Goal: Information Seeking & Learning: Find specific page/section

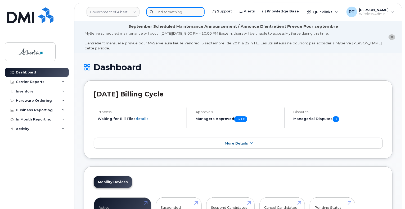
click at [175, 9] on input at bounding box center [175, 12] width 58 height 10
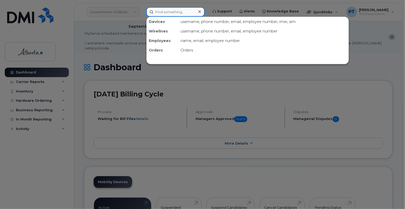
paste input "[PHONE_NUMBER]"
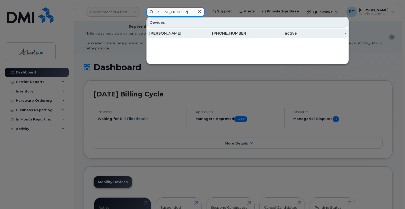
type input "[PHONE_NUMBER]"
click at [168, 33] on div "[PERSON_NAME]" at bounding box center [173, 33] width 49 height 5
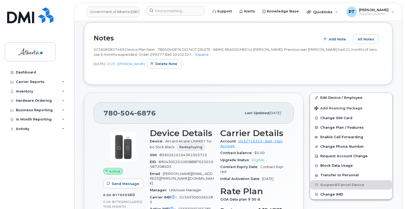
scroll to position [238, 0]
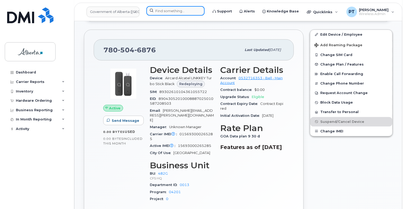
click at [193, 10] on input at bounding box center [175, 11] width 58 height 10
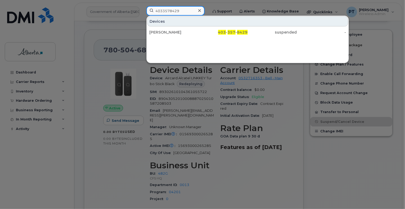
type input "4033578429"
drag, startPoint x: 163, startPoint y: 32, endPoint x: 182, endPoint y: 128, distance: 98.3
click at [163, 32] on div "Peter Tomlinson" at bounding box center [173, 32] width 49 height 5
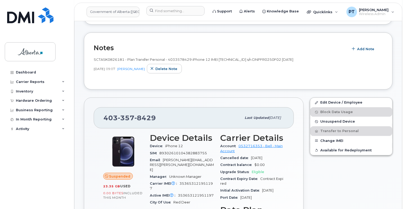
scroll to position [132, 0]
click at [168, 9] on input at bounding box center [175, 11] width 58 height 10
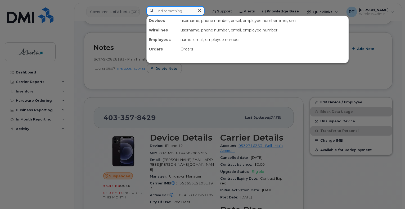
paste input "5878397153"
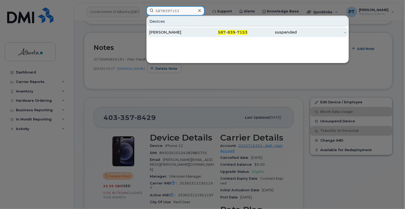
type input "5878397153"
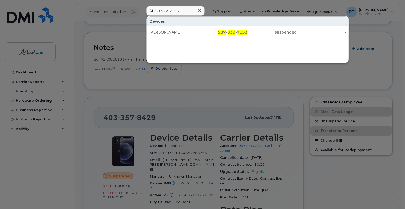
drag, startPoint x: 158, startPoint y: 32, endPoint x: 79, endPoint y: 28, distance: 78.5
click at [158, 32] on div "Leah Turner" at bounding box center [173, 32] width 49 height 5
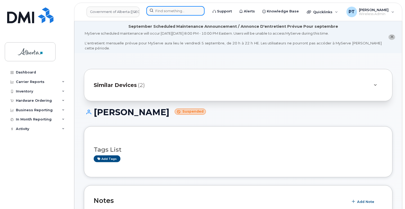
click at [166, 12] on input at bounding box center [175, 11] width 58 height 10
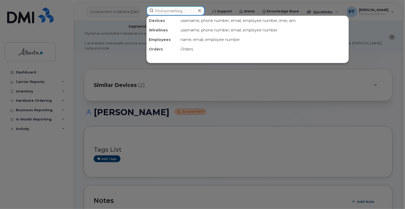
paste input "5875850845"
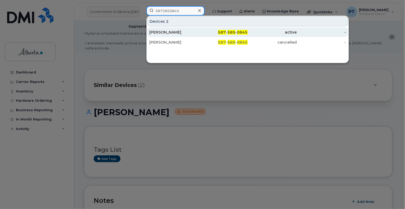
type input "5875850845"
click at [154, 33] on div "Ann-marie Bozzelli" at bounding box center [173, 32] width 49 height 5
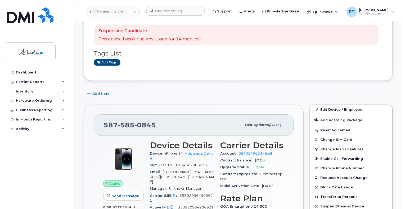
scroll to position [26, 0]
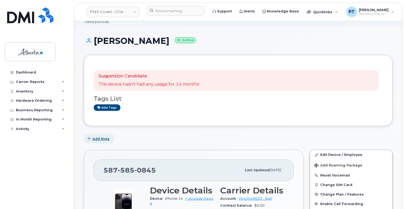
click at [101, 137] on span "Add Note" at bounding box center [100, 139] width 17 height 5
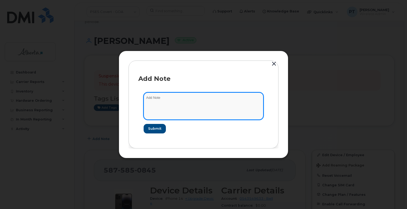
drag, startPoint x: 161, startPoint y: 100, endPoint x: 159, endPoint y: 97, distance: 3.8
click at [161, 100] on textarea at bounding box center [204, 106] width 120 height 27
paste textarea "SCTASK0839956 Device Plan New COVERT 5875850845 DO NOT DELETE - BEING REASSIGNE…"
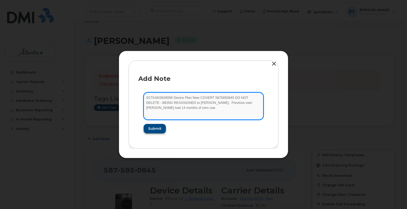
type textarea "SCTASK0839956 Device Plan New COVERT 5875850845 DO NOT DELETE - BEING REASSIGNE…"
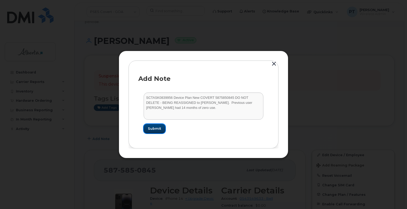
click at [154, 130] on span "Submit" at bounding box center [154, 128] width 13 height 5
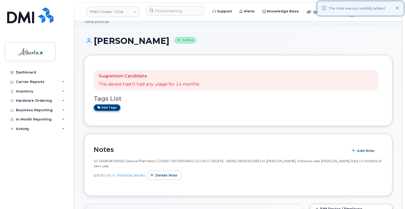
click at [107, 105] on link "Add tags" at bounding box center [107, 108] width 27 height 7
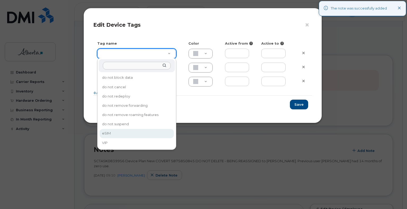
type input "eSIM"
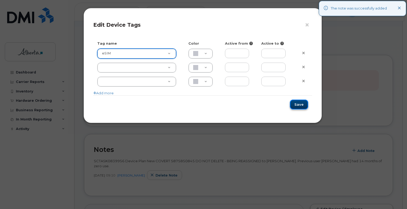
click at [302, 105] on button "Save" at bounding box center [299, 105] width 18 height 10
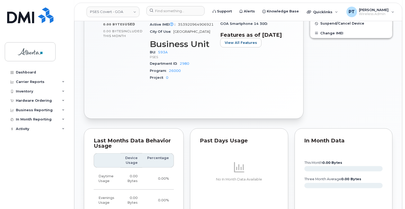
scroll to position [318, 0]
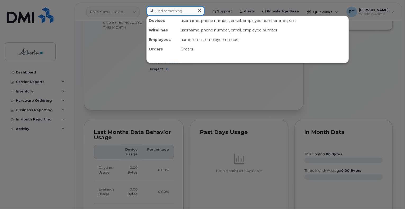
click at [170, 14] on input at bounding box center [175, 11] width 58 height 10
paste input "5877840241"
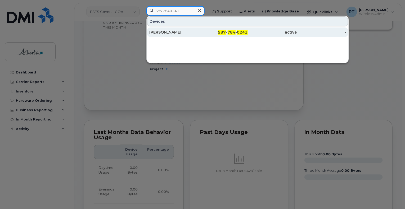
type input "5877840241"
drag, startPoint x: 165, startPoint y: 31, endPoint x: 160, endPoint y: 31, distance: 5.1
click at [165, 31] on div "Lara Kuye" at bounding box center [173, 32] width 49 height 5
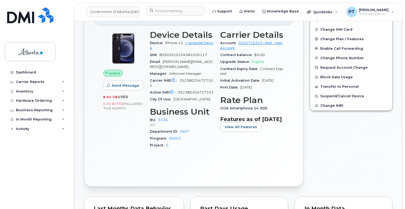
scroll to position [265, 0]
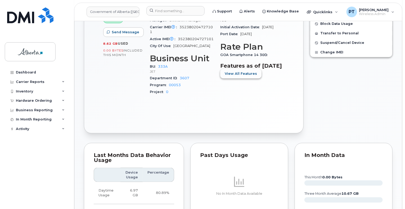
click at [231, 76] on span "View All Features" at bounding box center [241, 73] width 32 height 5
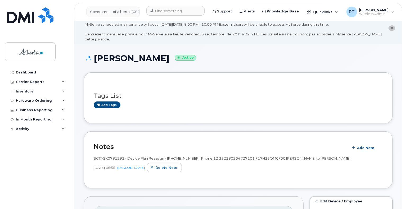
scroll to position [0, 0]
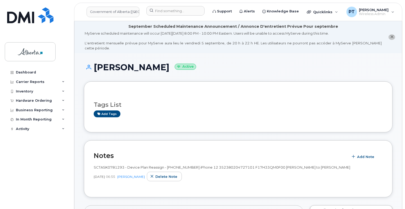
click at [225, 97] on div at bounding box center [238, 97] width 289 height 0
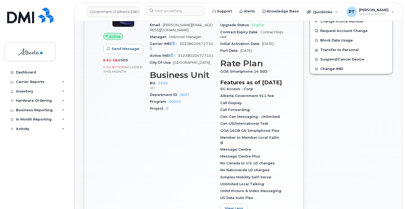
scroll to position [318, 0]
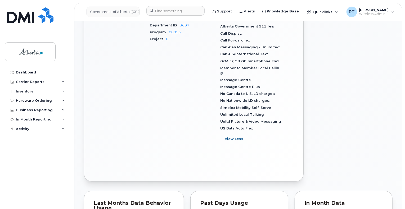
click at [233, 143] on button "View Less" at bounding box center [234, 140] width 28 height 10
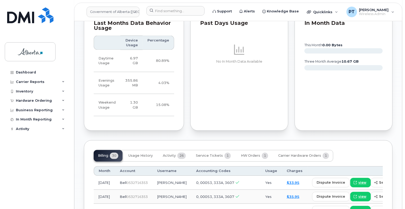
scroll to position [503, 0]
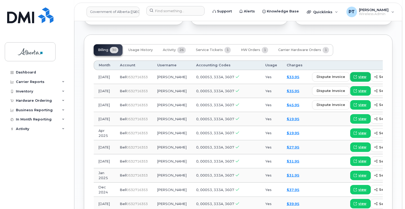
click at [359, 75] on span "view" at bounding box center [363, 77] width 8 height 5
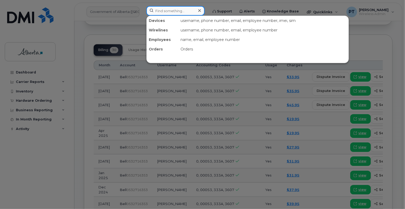
click at [161, 9] on input at bounding box center [175, 11] width 58 height 10
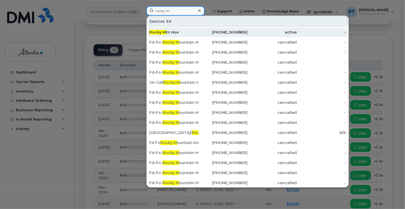
type input "rocky m"
click at [169, 31] on div "Rocky M tn Hse" at bounding box center [173, 32] width 49 height 5
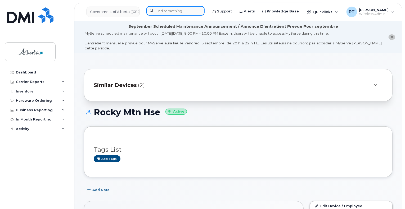
click at [185, 11] on input at bounding box center [175, 11] width 58 height 10
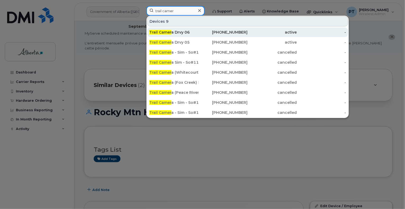
type input "trail camer"
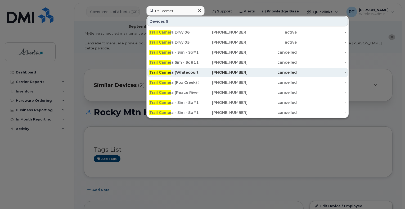
drag, startPoint x: 180, startPoint y: 33, endPoint x: 190, endPoint y: 71, distance: 38.5
click at [180, 33] on div "Trail Camer a Drvy 06" at bounding box center [173, 32] width 49 height 5
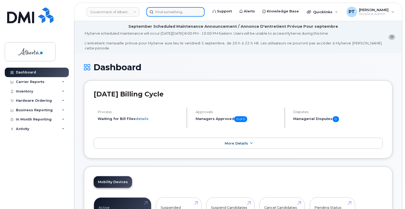
click at [183, 10] on input at bounding box center [175, 12] width 58 height 10
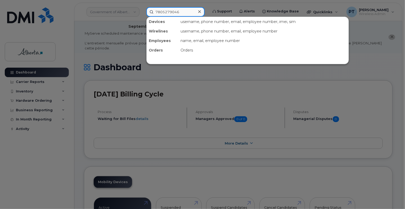
type input "7805279046"
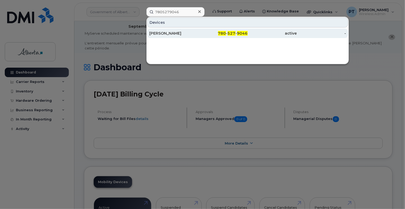
click at [162, 32] on div "[PERSON_NAME]" at bounding box center [173, 33] width 49 height 5
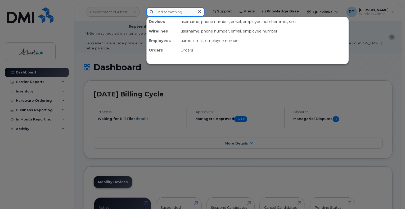
click at [170, 12] on input at bounding box center [175, 12] width 58 height 10
type input "7805279061"
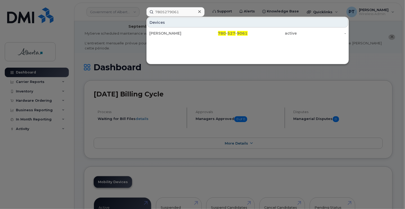
drag, startPoint x: 161, startPoint y: 34, endPoint x: 326, endPoint y: 25, distance: 165.0
click at [161, 34] on div "[PERSON_NAME]" at bounding box center [173, 33] width 49 height 5
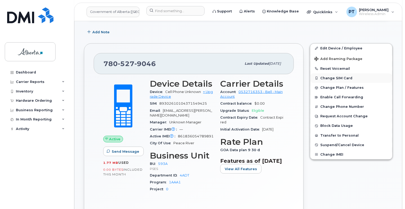
scroll to position [159, 0]
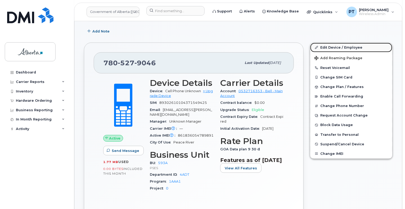
click at [335, 43] on link "Edit Device / Employee" at bounding box center [351, 48] width 82 height 10
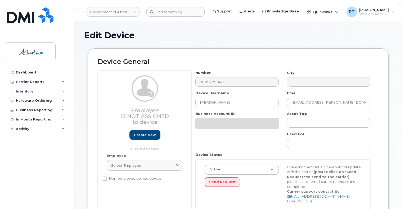
select select "4797682"
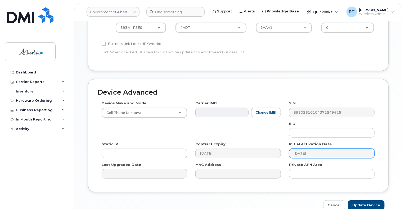
scroll to position [292, 0]
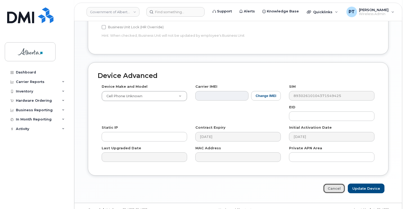
click at [332, 184] on link "Cancel" at bounding box center [334, 189] width 22 height 10
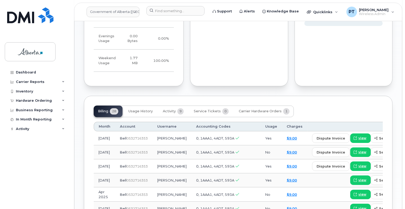
scroll to position [477, 0]
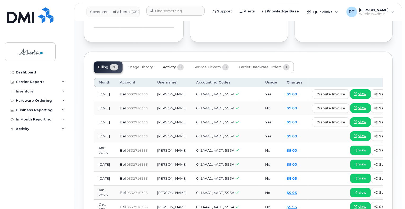
click at [170, 65] on span "Activity" at bounding box center [169, 67] width 13 height 4
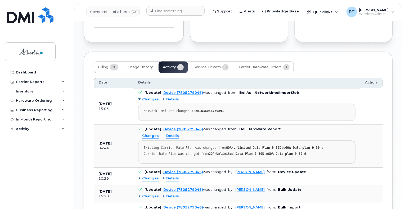
scroll to position [556, 0]
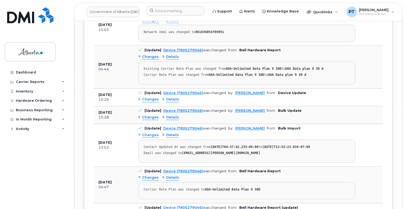
click at [155, 97] on span "Changes" at bounding box center [150, 99] width 17 height 5
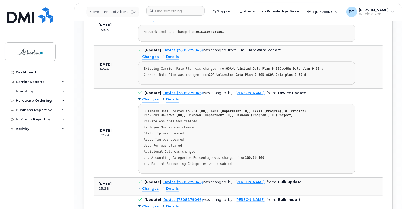
click at [154, 97] on span "Changes" at bounding box center [150, 99] width 17 height 5
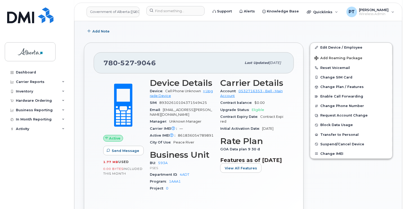
scroll to position [26, 0]
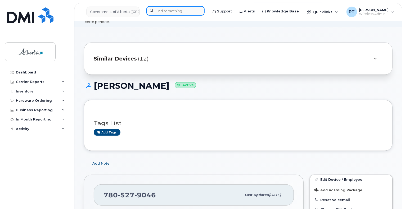
click at [161, 12] on input at bounding box center [175, 11] width 58 height 10
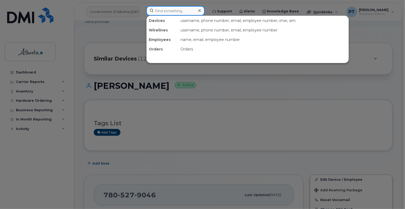
click at [172, 9] on input at bounding box center [175, 11] width 58 height 10
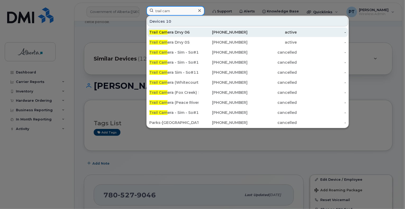
type input "trail cam"
click at [185, 32] on div "Trail Cam era Drvy 06" at bounding box center [173, 32] width 49 height 5
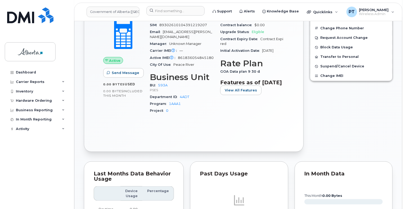
scroll to position [159, 0]
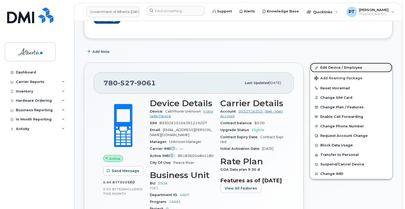
click at [326, 63] on link "Edit Device / Employee" at bounding box center [351, 68] width 82 height 10
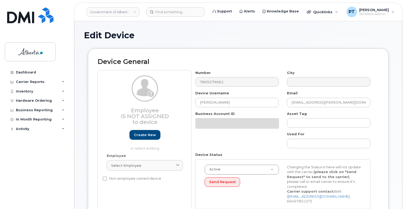
select select "4797682"
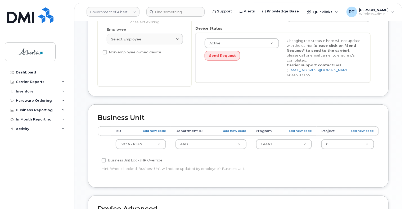
scroll to position [159, 0]
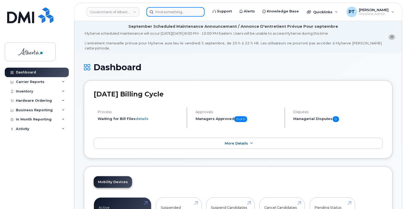
click at [185, 12] on input at bounding box center [175, 12] width 58 height 10
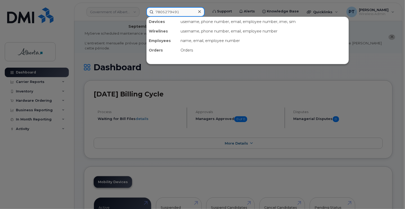
type input "7805279491"
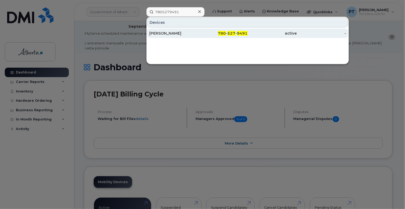
click at [158, 35] on div "Rob Kohut" at bounding box center [173, 33] width 49 height 5
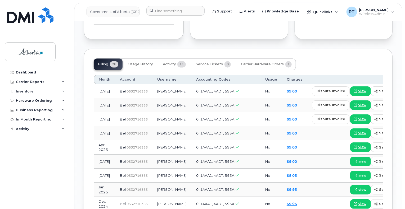
scroll to position [503, 0]
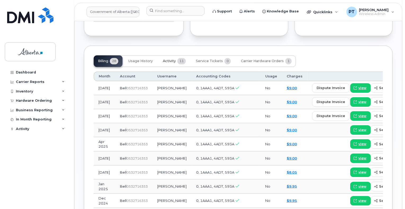
click at [174, 59] on span "Activity" at bounding box center [169, 61] width 13 height 4
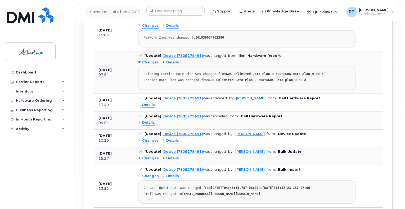
scroll to position [583, 0]
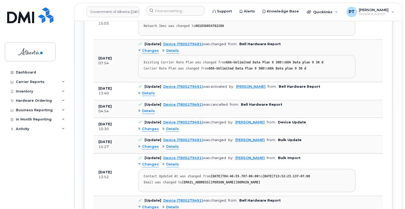
click at [149, 91] on span "Details" at bounding box center [148, 93] width 13 height 5
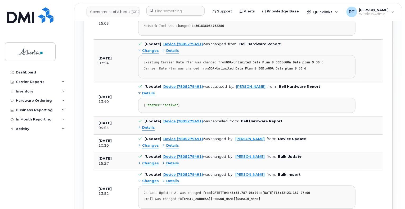
click at [149, 91] on span "Details" at bounding box center [148, 93] width 13 height 5
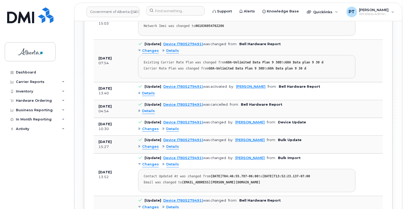
click at [149, 109] on span "Details" at bounding box center [148, 111] width 13 height 5
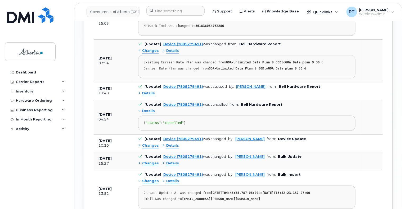
click at [149, 109] on span "Details" at bounding box center [148, 111] width 13 height 5
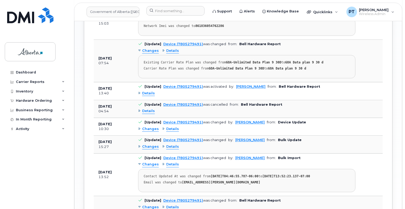
click at [151, 127] on span "Changes" at bounding box center [150, 129] width 17 height 5
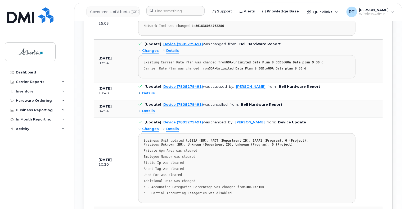
click at [151, 127] on span "Changes" at bounding box center [150, 129] width 17 height 5
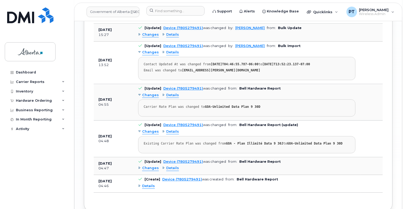
scroll to position [715, 0]
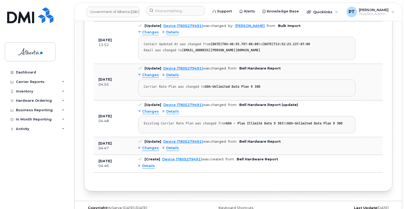
click at [151, 146] on span "Changes" at bounding box center [150, 148] width 17 height 5
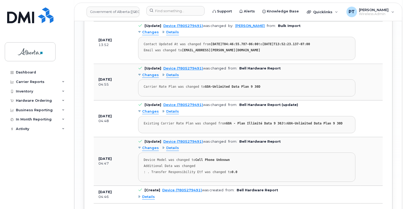
click at [151, 146] on span "Changes" at bounding box center [150, 148] width 17 height 5
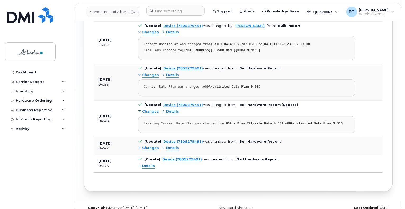
click at [145, 164] on span "Details" at bounding box center [148, 166] width 13 height 5
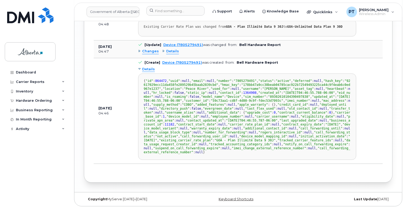
scroll to position [0, 0]
click at [222, 164] on td "[Create] Device (7805279491) was created from: Bell Hardware Report Details { "…" at bounding box center [247, 111] width 228 height 106
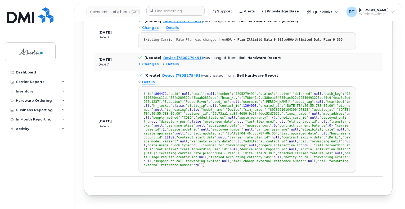
scroll to position [747, 0]
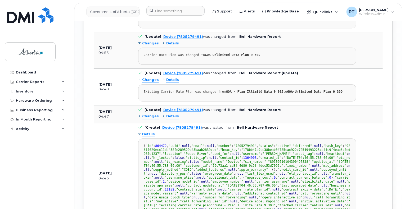
click at [146, 132] on span "Details" at bounding box center [148, 134] width 13 height 5
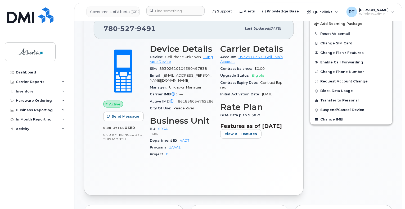
scroll to position [216, 0]
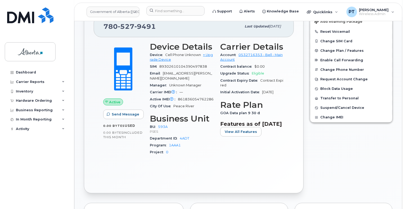
click at [191, 97] on span "861836054762286" at bounding box center [196, 99] width 36 height 4
copy span "861836054762286"
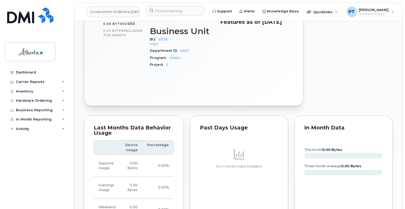
scroll to position [212, 0]
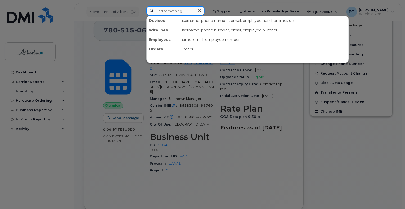
click at [190, 12] on input at bounding box center [175, 11] width 58 height 10
paste input "7805279046"
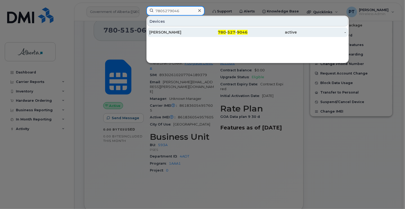
type input "7805279046"
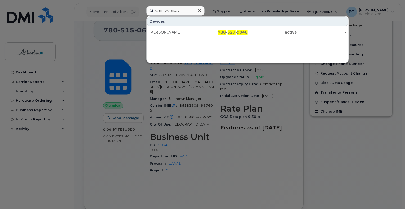
drag, startPoint x: 161, startPoint y: 29, endPoint x: 213, endPoint y: 69, distance: 65.1
click at [199, 29] on div "[PERSON_NAME]" at bounding box center [223, 33] width 49 height 10
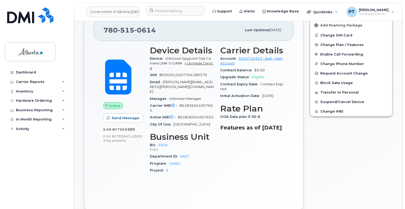
scroll to position [53, 0]
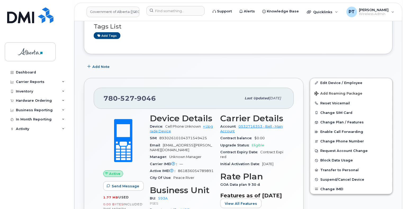
scroll to position [132, 0]
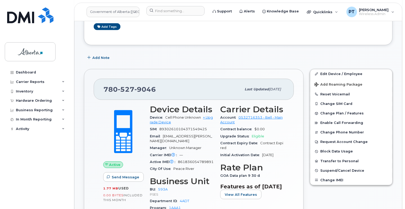
click at [189, 160] on span "861836054789891" at bounding box center [196, 162] width 36 height 4
copy span "861836054789891"
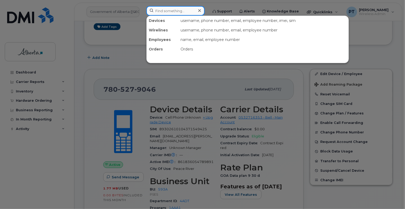
click at [168, 9] on input at bounding box center [175, 11] width 58 height 10
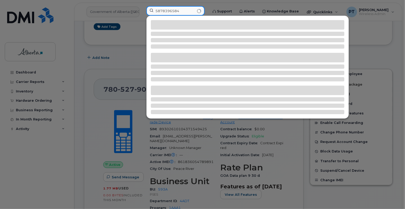
type input "5878396584"
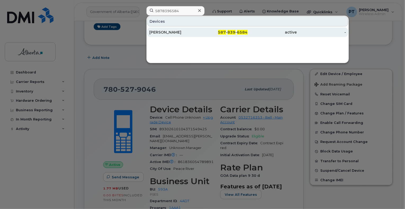
click at [156, 32] on div "[PERSON_NAME]" at bounding box center [173, 32] width 49 height 5
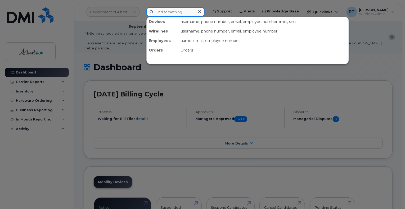
drag, startPoint x: 181, startPoint y: 13, endPoint x: 218, endPoint y: 37, distance: 43.3
click at [181, 13] on input at bounding box center [175, 12] width 58 height 10
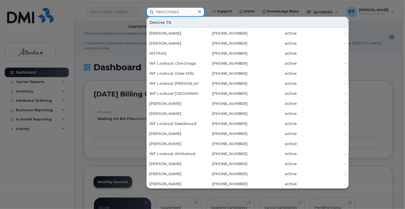
type input "7805279061"
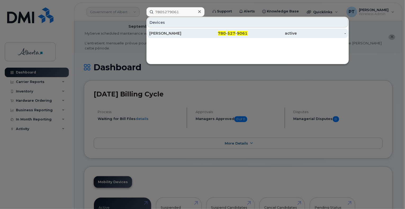
click at [162, 35] on div "[PERSON_NAME]" at bounding box center [173, 33] width 49 height 5
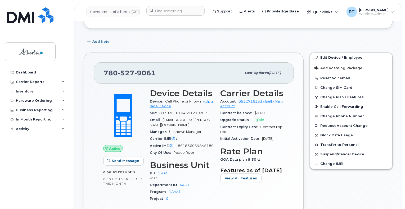
scroll to position [212, 0]
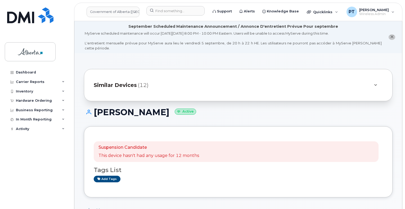
scroll to position [216, 0]
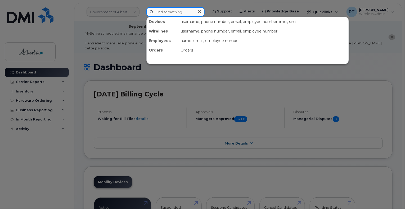
click at [187, 13] on input at bounding box center [175, 12] width 58 height 10
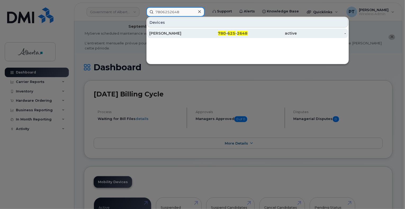
type input "7806252648"
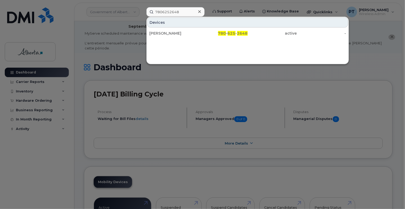
drag, startPoint x: 162, startPoint y: 33, endPoint x: 162, endPoint y: 47, distance: 14.3
click at [162, 33] on div "[PERSON_NAME]" at bounding box center [173, 33] width 49 height 5
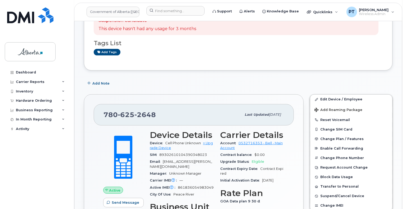
scroll to position [172, 0]
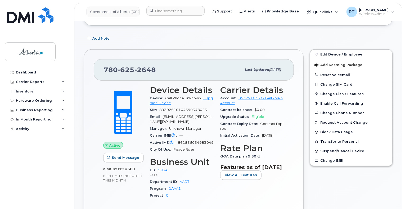
click at [195, 141] on span "861836054983049" at bounding box center [196, 143] width 36 height 4
copy span "861836054983049"
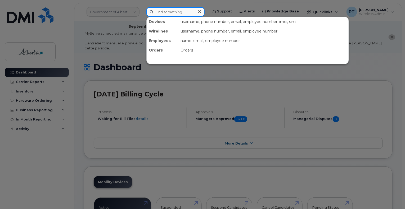
click at [167, 15] on input at bounding box center [175, 12] width 58 height 10
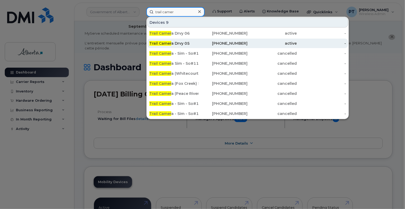
type input "trail camer"
click at [184, 45] on div "Trail Camer a Drvy 05" at bounding box center [173, 43] width 49 height 5
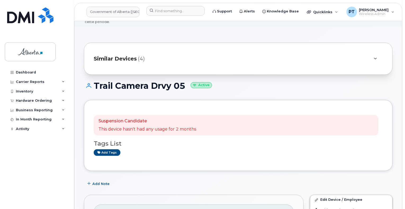
scroll to position [79, 0]
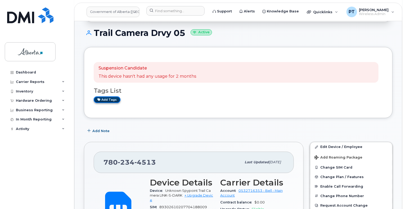
click at [103, 97] on link "Add tags" at bounding box center [107, 100] width 27 height 7
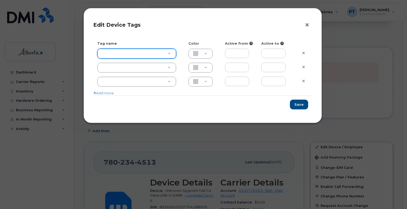
click at [306, 25] on button "×" at bounding box center [308, 25] width 7 height 8
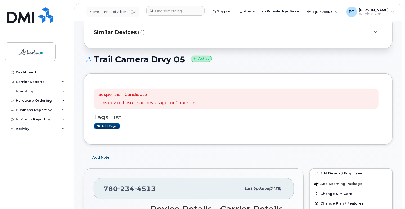
scroll to position [0, 0]
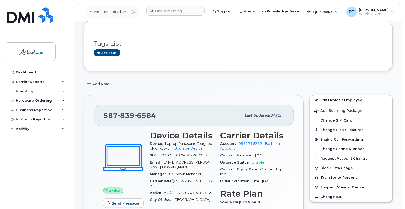
scroll to position [159, 0]
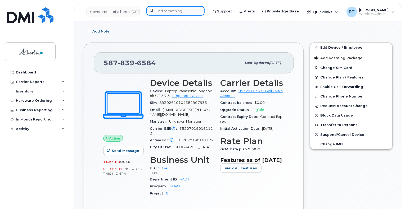
click at [178, 11] on input at bounding box center [175, 11] width 58 height 10
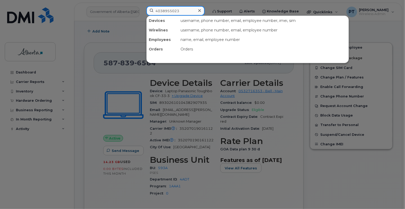
type input "4038955023"
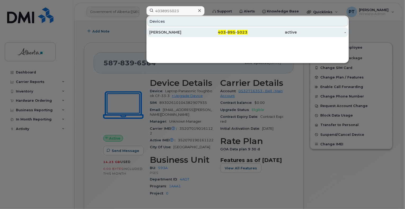
click at [165, 32] on div "[PERSON_NAME]" at bounding box center [173, 32] width 49 height 5
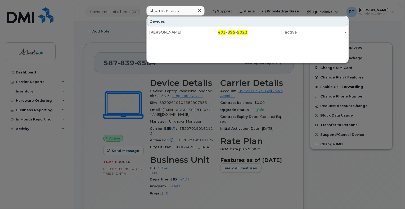
drag, startPoint x: 165, startPoint y: 32, endPoint x: 249, endPoint y: 43, distance: 85.0
click at [165, 32] on div "[PERSON_NAME]" at bounding box center [173, 32] width 49 height 5
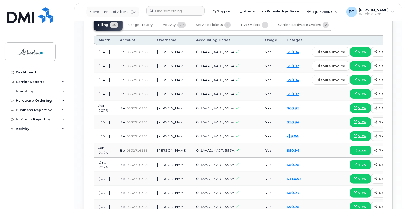
scroll to position [551, 0]
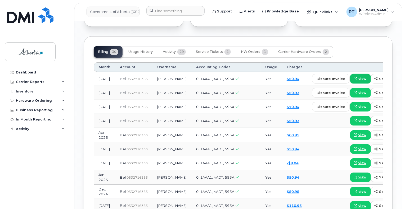
click at [359, 77] on span "view" at bounding box center [363, 79] width 8 height 5
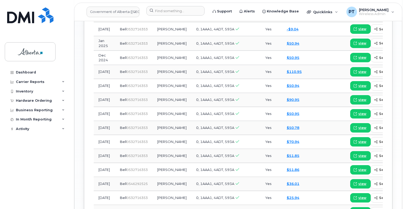
scroll to position [839, 0]
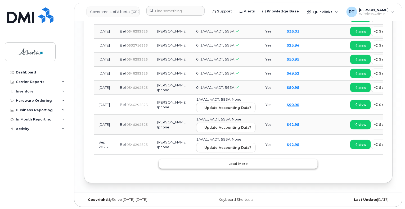
click at [243, 163] on span "Load more" at bounding box center [238, 164] width 19 height 5
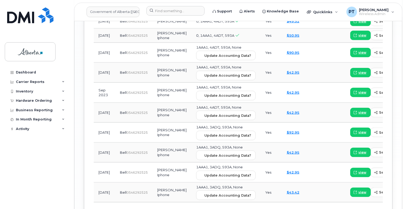
scroll to position [925, 0]
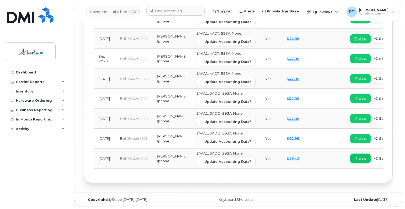
click at [359, 158] on span "view" at bounding box center [363, 159] width 8 height 5
click at [359, 138] on span "view" at bounding box center [363, 139] width 8 height 5
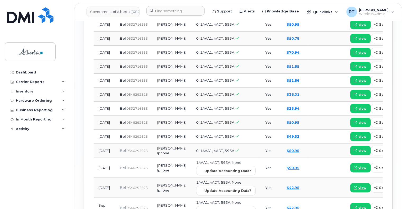
scroll to position [766, 0]
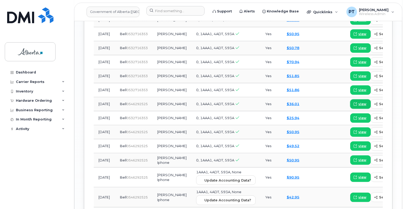
click at [359, 102] on span "view" at bounding box center [363, 104] width 8 height 5
